Goal: Go to known website

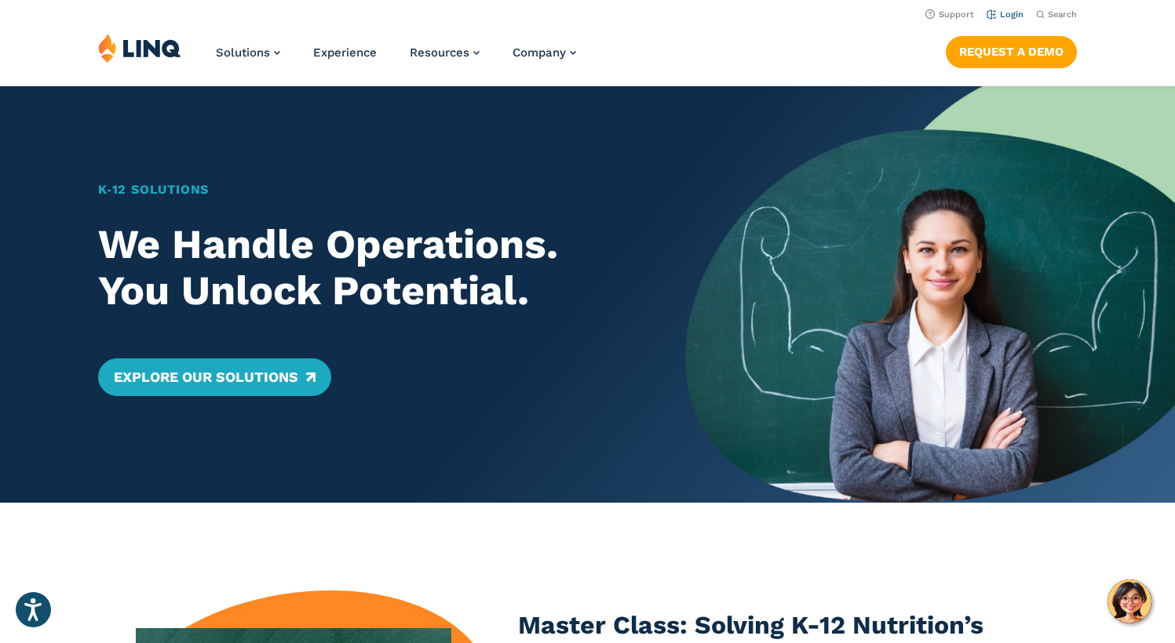
click at [1009, 12] on link "Login" at bounding box center [1004, 14] width 37 height 10
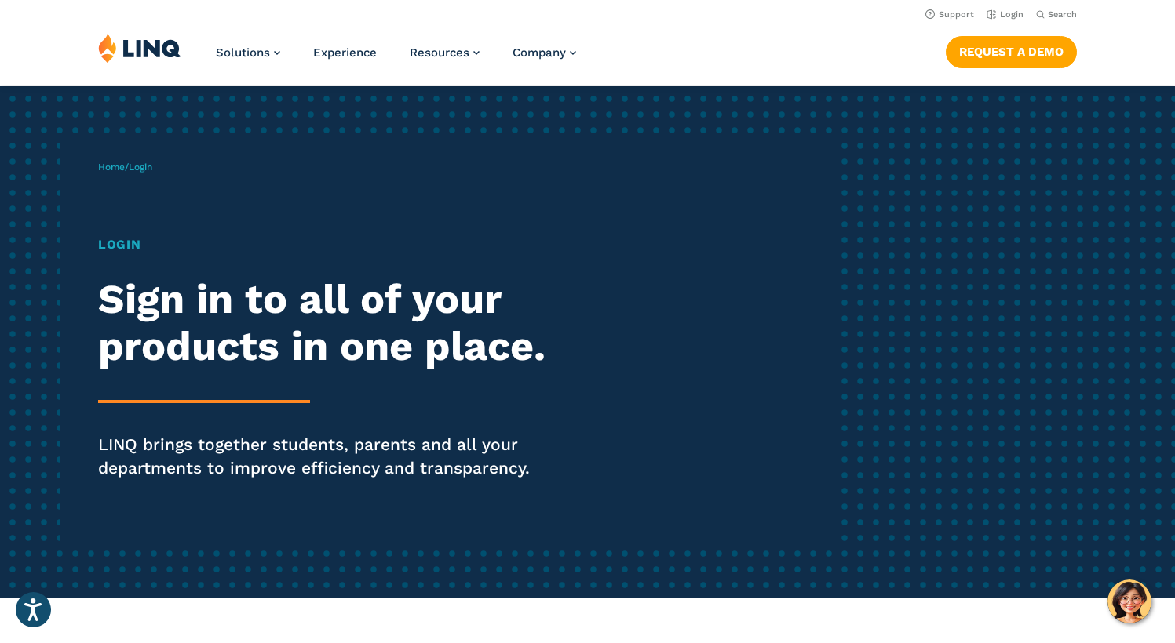
click at [126, 245] on h1 "Login" at bounding box center [324, 244] width 453 height 19
click at [147, 166] on span "Login" at bounding box center [141, 167] width 24 height 11
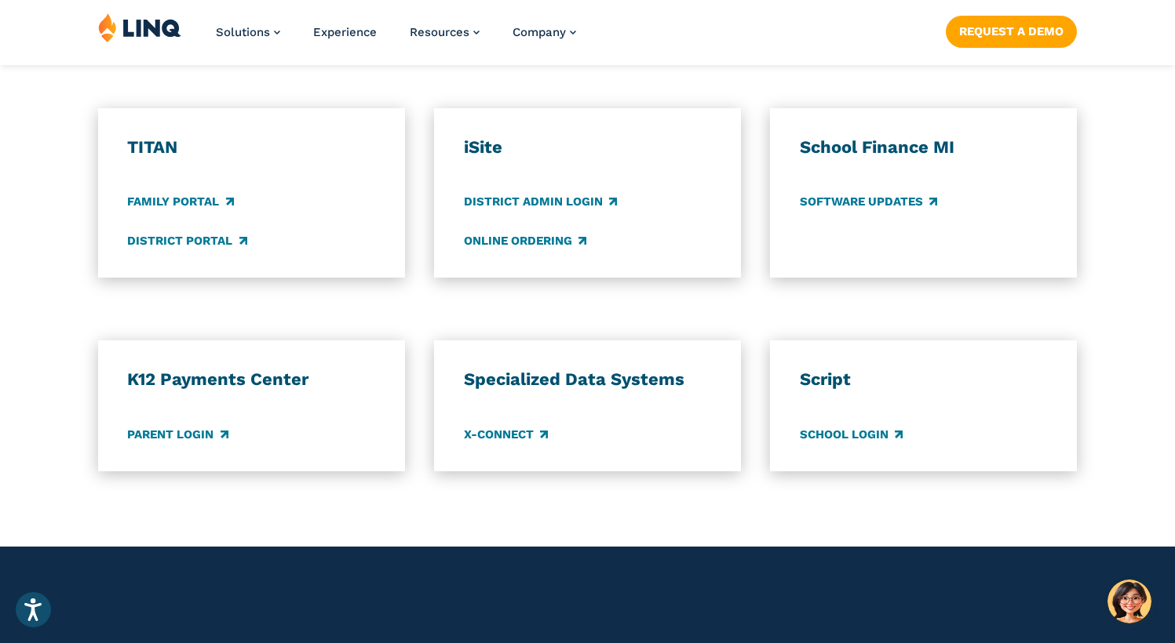
scroll to position [1172, 0]
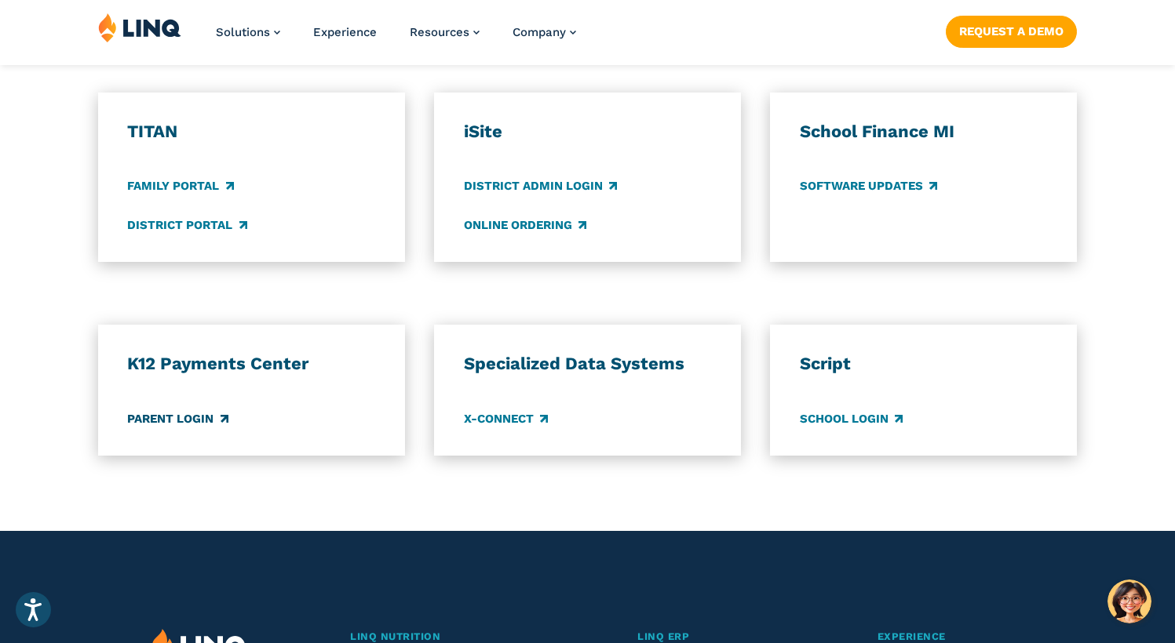
click at [212, 421] on link "Parent Login" at bounding box center [177, 418] width 100 height 17
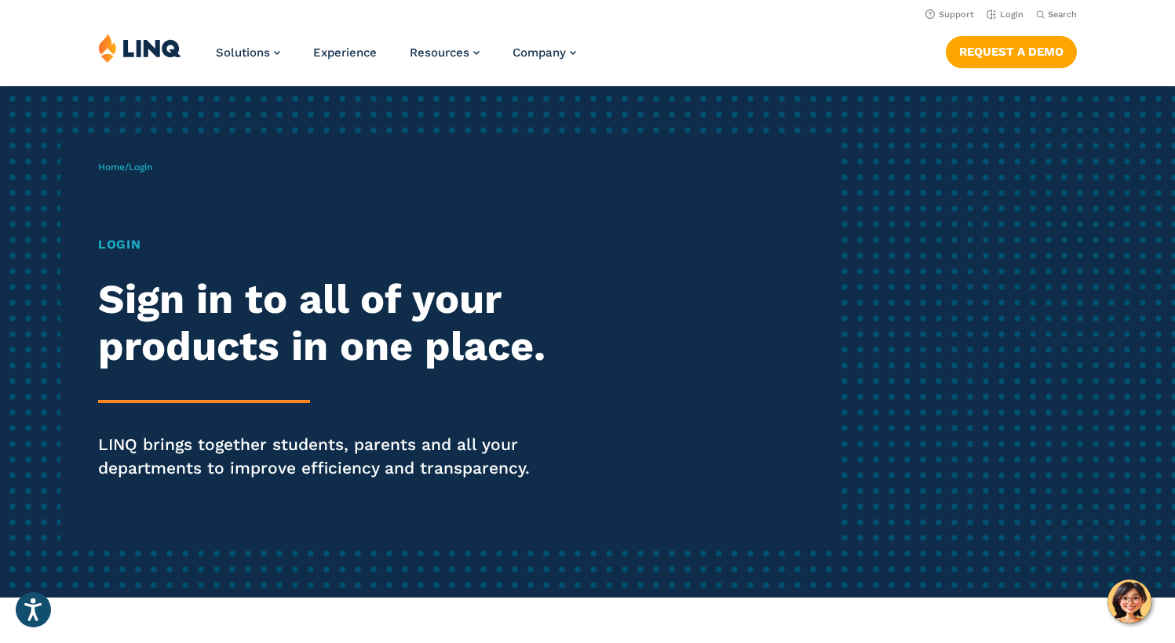
scroll to position [0, 0]
click at [213, 393] on div "Login Sign in to all of your products in one place. LINQ brings together studen…" at bounding box center [324, 379] width 453 height 289
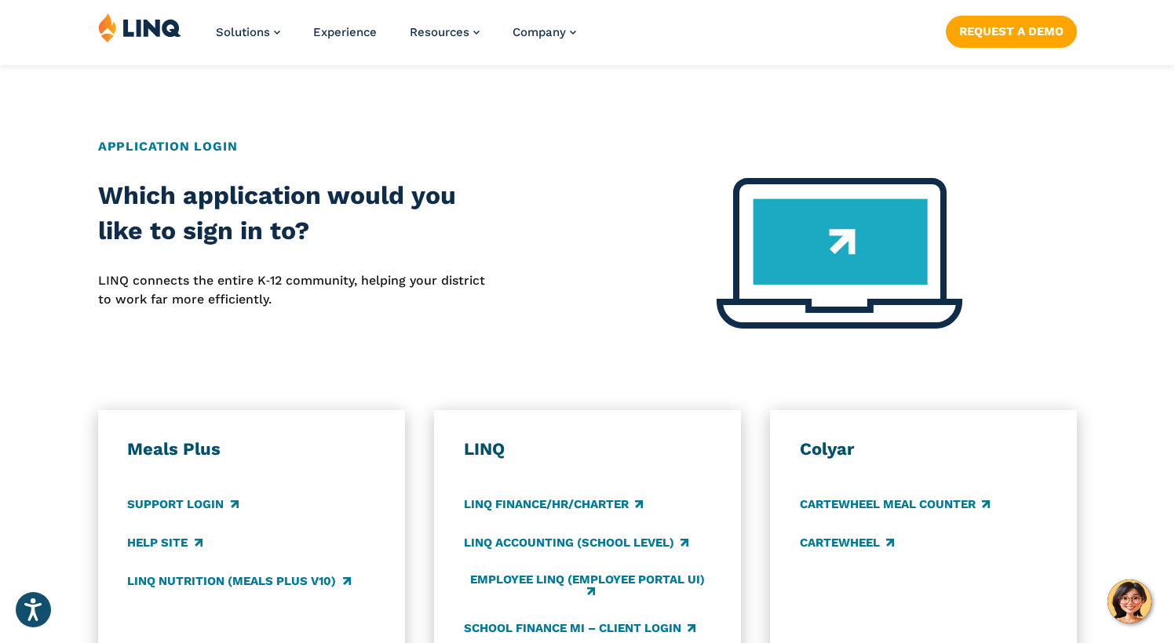
scroll to position [558, 0]
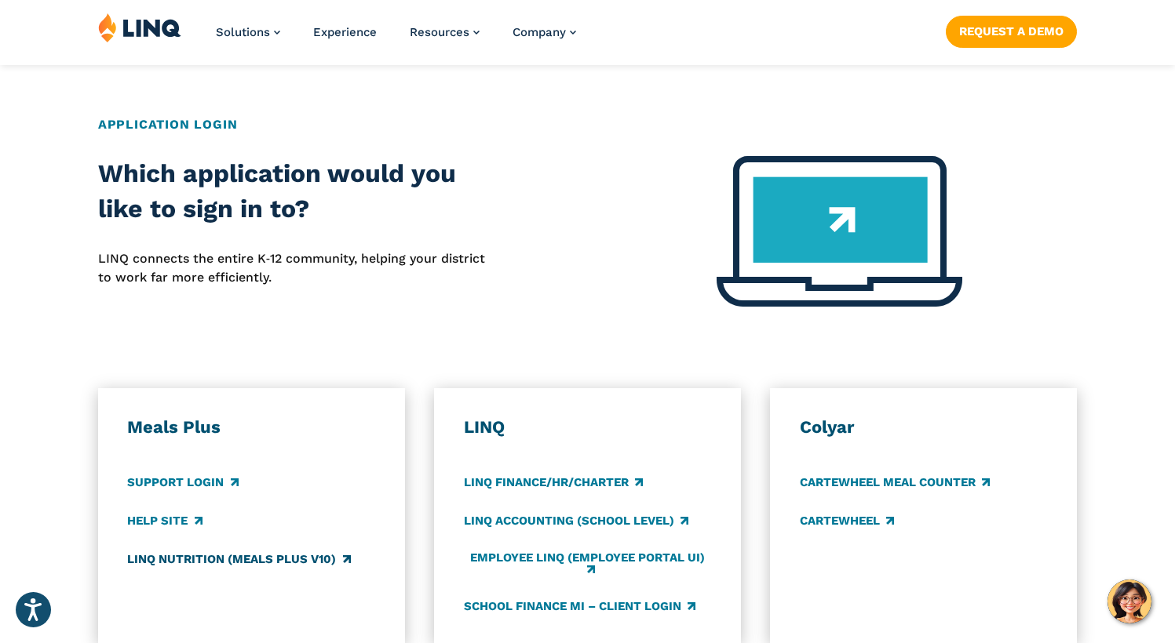
click at [195, 556] on link "LINQ Nutrition (Meals Plus v10)" at bounding box center [238, 559] width 223 height 17
click at [483, 426] on h3 "LINQ" at bounding box center [588, 428] width 248 height 22
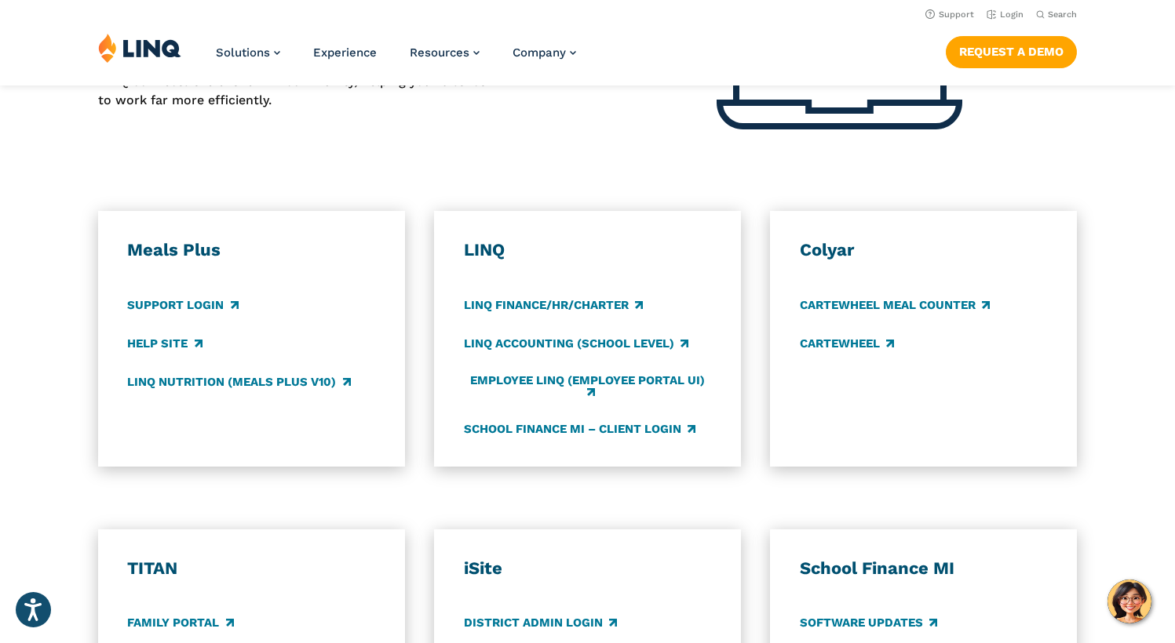
scroll to position [731, 0]
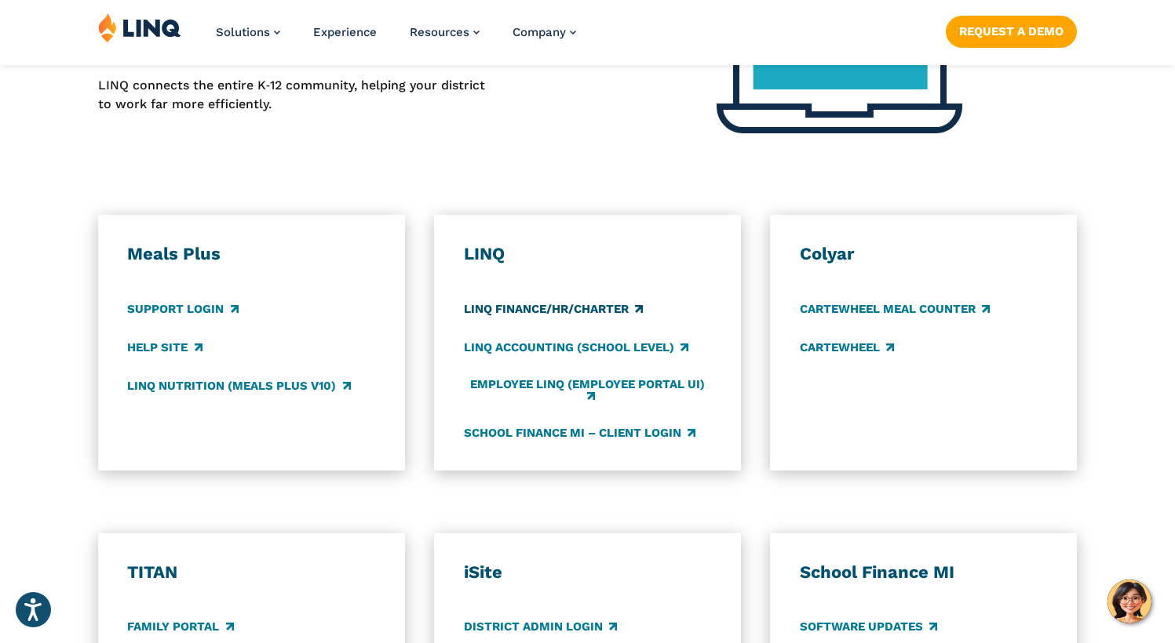
click at [550, 308] on link "LINQ Finance/HR/Charter" at bounding box center [553, 308] width 179 height 17
click at [640, 344] on link "LINQ Accounting (school level)" at bounding box center [576, 347] width 224 height 17
